Goal: Obtain resource: Download file/media

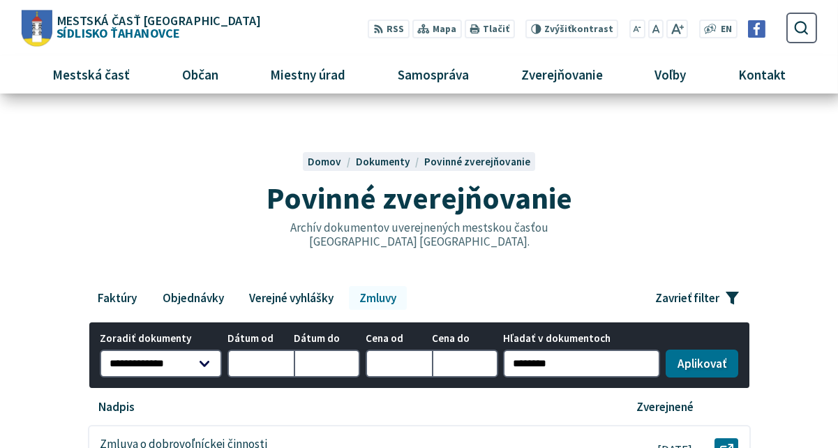
scroll to position [70, 0]
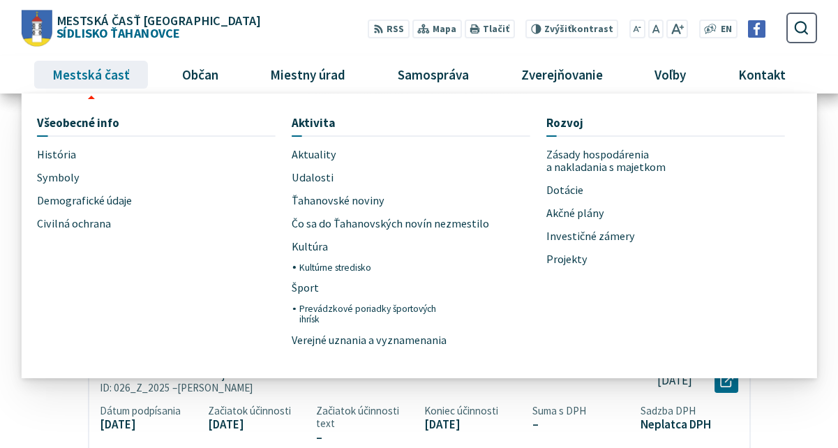
click at [86, 77] on span "Mestská časť" at bounding box center [91, 75] width 88 height 38
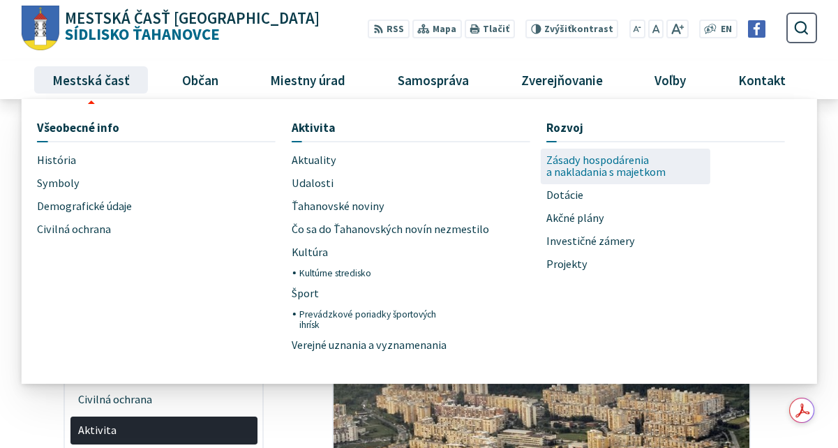
click at [596, 173] on span "Zásady hospodárenia a nakladania s majetkom" at bounding box center [625, 167] width 159 height 36
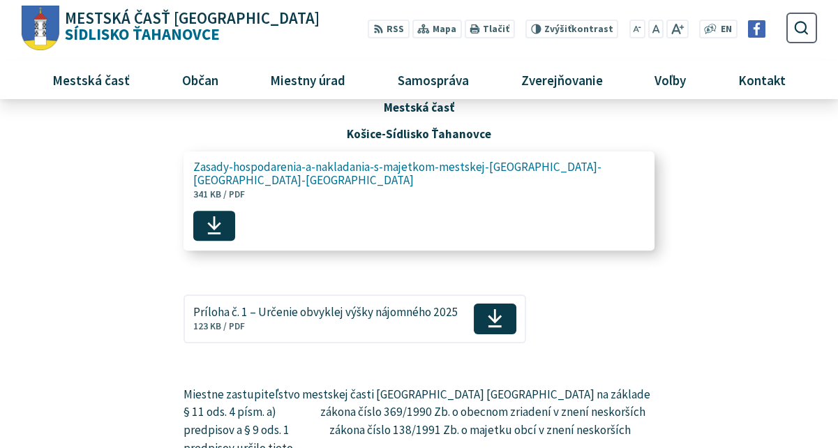
click at [197, 165] on span "Zasady-hospodarenia-a-nakladania-s-majetkom-mestskej-[GEOGRAPHIC_DATA]-[GEOGRAP…" at bounding box center [411, 173] width 436 height 27
